Goal: Book appointment/travel/reservation

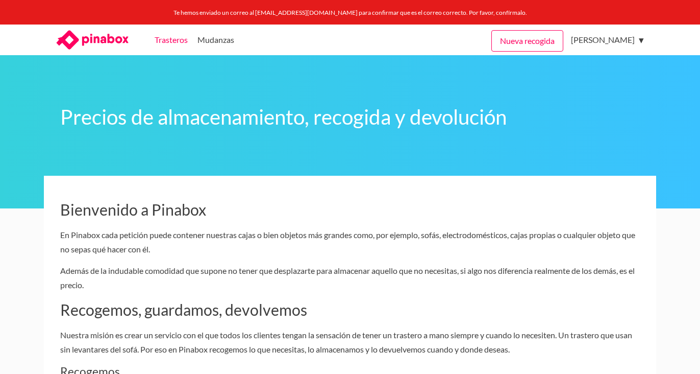
click at [175, 40] on link "Trasteros" at bounding box center [171, 40] width 33 height 31
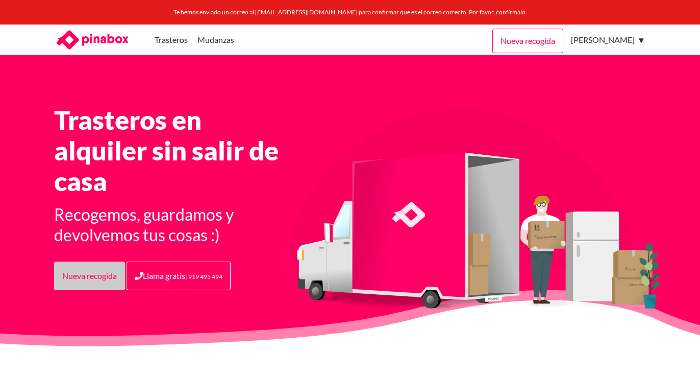
click at [106, 269] on link "Nueva recogida" at bounding box center [89, 275] width 71 height 29
drag, startPoint x: 573, startPoint y: 44, endPoint x: 549, endPoint y: 66, distance: 32.5
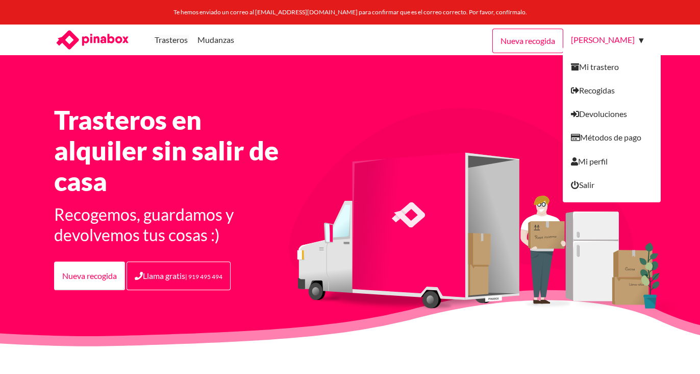
click at [588, 38] on link "[PERSON_NAME]" at bounding box center [605, 40] width 69 height 31
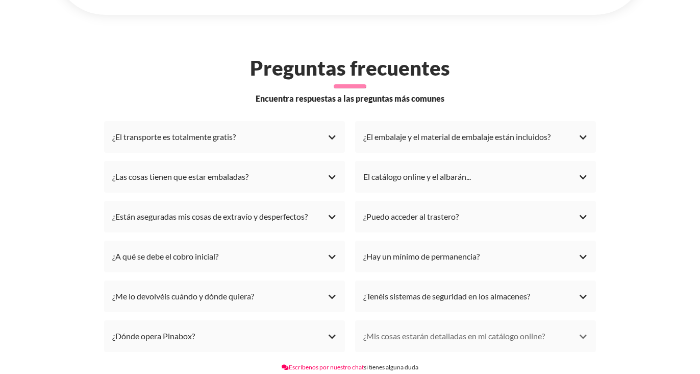
scroll to position [2290, 0]
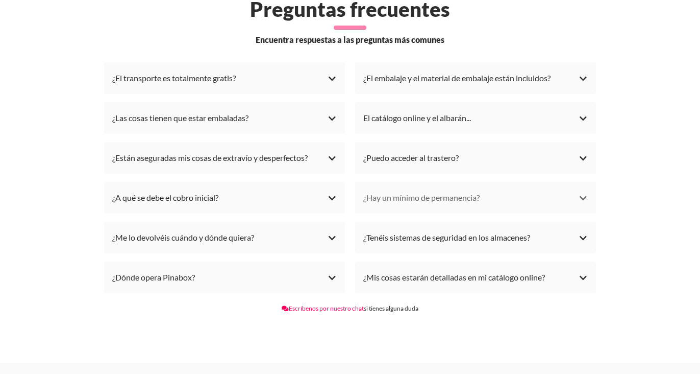
click at [584, 191] on div "¿Hay un mínimo de permanencia?" at bounding box center [475, 197] width 225 height 15
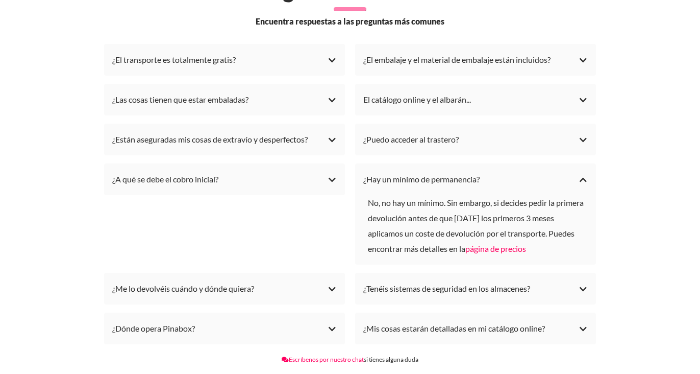
scroll to position [2310, 0]
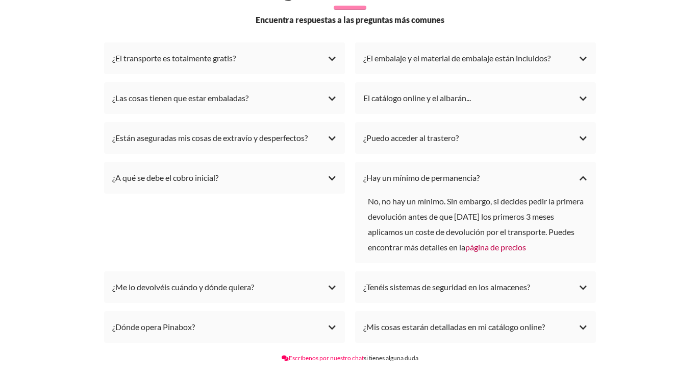
click at [515, 242] on link "página de precios" at bounding box center [496, 247] width 61 height 10
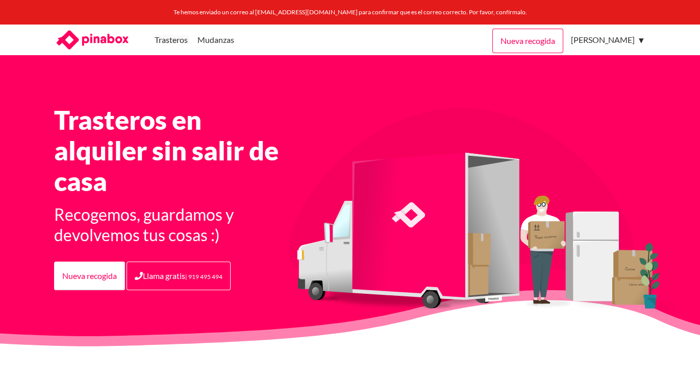
scroll to position [0, 0]
click at [89, 278] on link "Nueva recogida" at bounding box center [89, 275] width 71 height 29
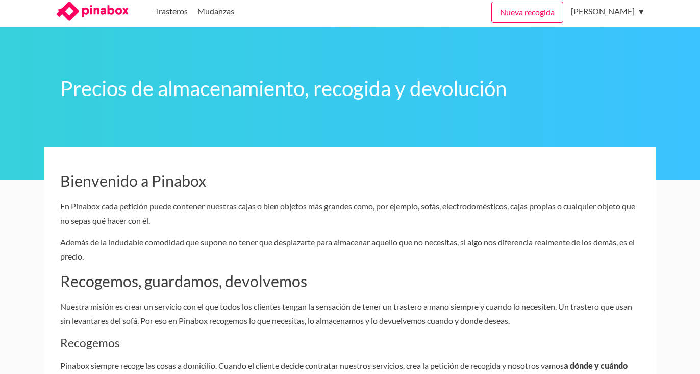
scroll to position [29, 0]
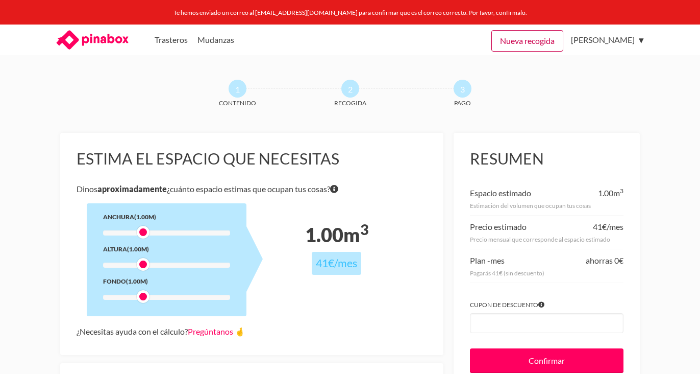
click at [498, 42] on link "Nueva recogida" at bounding box center [528, 40] width 72 height 21
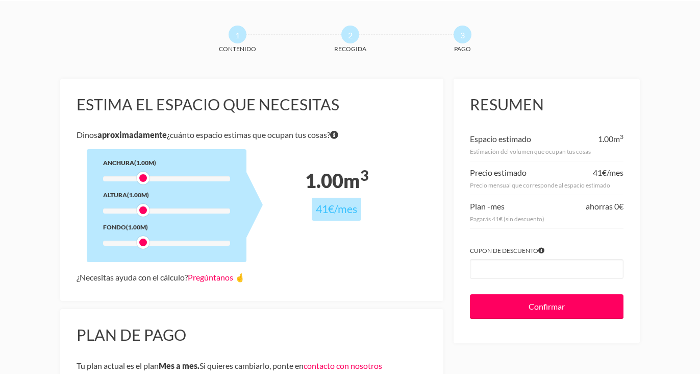
scroll to position [96, 0]
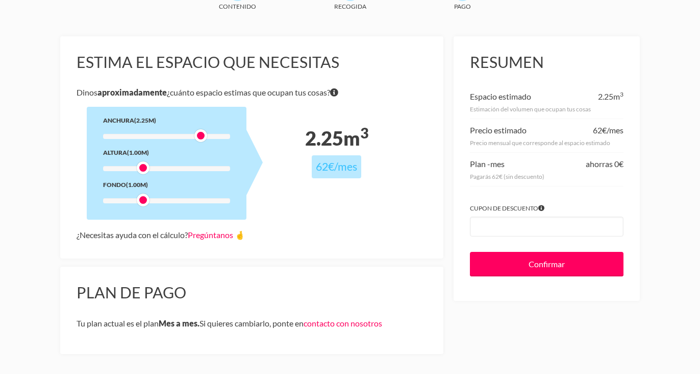
drag, startPoint x: 200, startPoint y: 137, endPoint x: 229, endPoint y: 138, distance: 28.6
click at [229, 138] on div at bounding box center [166, 136] width 127 height 5
click at [230, 136] on div at bounding box center [166, 136] width 127 height 5
click at [142, 133] on div "Anchura (3.00m) Altura (1.00m) Fondo (1.00m)" at bounding box center [167, 163] width 160 height 113
click at [142, 135] on div at bounding box center [166, 136] width 127 height 5
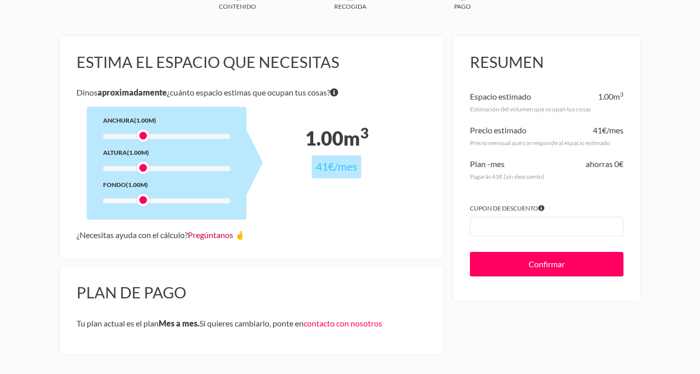
click at [221, 234] on link "Pregúntanos 🤞" at bounding box center [216, 235] width 57 height 10
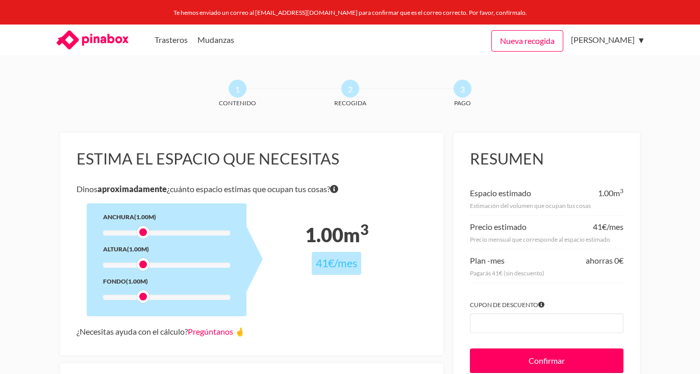
scroll to position [0, 0]
